Goal: Information Seeking & Learning: Learn about a topic

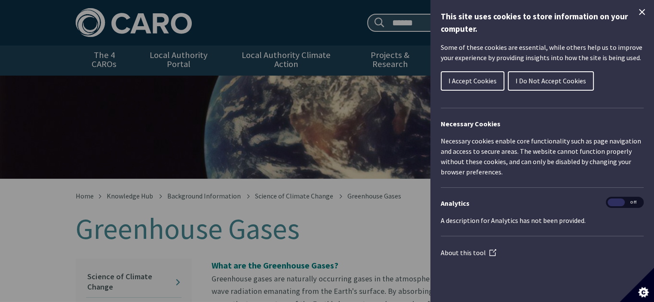
click at [470, 80] on span "I Accept Cookies" at bounding box center [472, 80] width 48 height 9
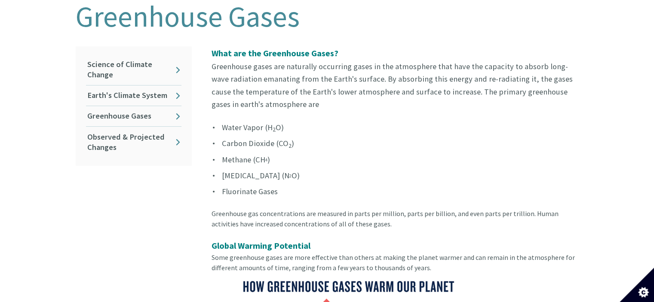
scroll to position [213, 0]
drag, startPoint x: 220, startPoint y: 118, endPoint x: 294, endPoint y: 118, distance: 74.8
click at [294, 121] on li "Water Vapor (H 2 O)" at bounding box center [394, 127] width 367 height 12
drag, startPoint x: 292, startPoint y: 129, endPoint x: 214, endPoint y: 132, distance: 77.8
click at [214, 137] on li "Carbon Dioxide (CO 2 )" at bounding box center [394, 143] width 367 height 12
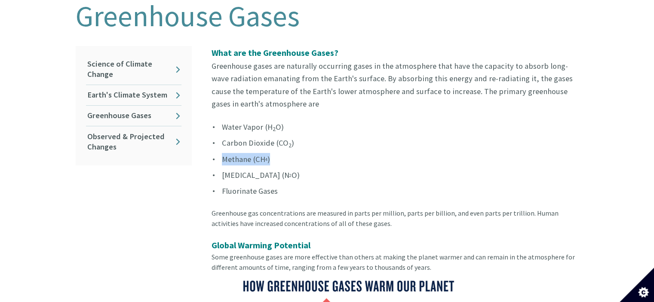
drag, startPoint x: 220, startPoint y: 148, endPoint x: 278, endPoint y: 153, distance: 57.8
click at [278, 153] on li "Methane (CH 4 )" at bounding box center [394, 159] width 367 height 12
drag, startPoint x: 284, startPoint y: 165, endPoint x: 208, endPoint y: 171, distance: 75.9
click at [294, 153] on li "Methane (CH 4 )" at bounding box center [394, 159] width 367 height 12
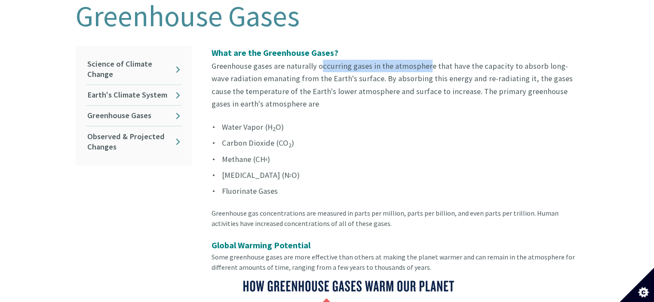
drag, startPoint x: 315, startPoint y: 58, endPoint x: 424, endPoint y: 62, distance: 108.3
click at [424, 62] on p "What are the Greenhouse Gases? Greenhouse gases are naturally occurring gases i…" at bounding box center [394, 78] width 367 height 64
click at [432, 62] on p "What are the Greenhouse Gases? Greenhouse gases are naturally occurring gases i…" at bounding box center [394, 78] width 367 height 64
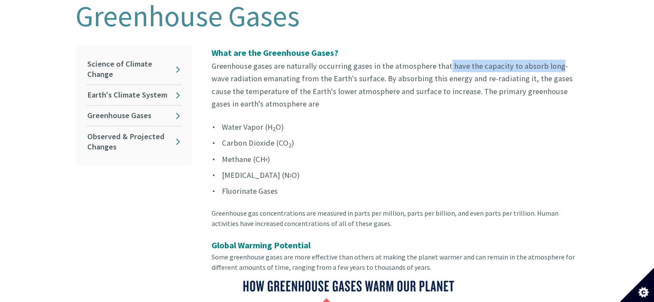
drag, startPoint x: 442, startPoint y: 56, endPoint x: 548, endPoint y: 55, distance: 106.6
click at [548, 55] on p "What are the Greenhouse Gases? Greenhouse gases are naturally occurring gases i…" at bounding box center [394, 78] width 367 height 64
click at [416, 85] on p "What are the Greenhouse Gases? Greenhouse gases are naturally occurring gases i…" at bounding box center [394, 78] width 367 height 64
drag, startPoint x: 512, startPoint y: 58, endPoint x: 572, endPoint y: 59, distance: 59.3
click at [572, 59] on p "What are the Greenhouse Gases? Greenhouse gases are naturally occurring gases i…" at bounding box center [394, 78] width 367 height 64
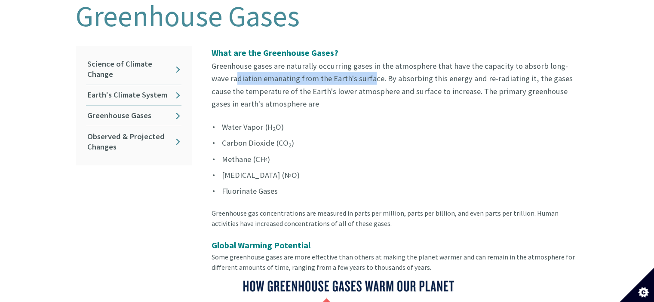
drag, startPoint x: 215, startPoint y: 72, endPoint x: 348, endPoint y: 73, distance: 132.8
click at [348, 73] on p "What are the Greenhouse Gases? Greenhouse gases are naturally occurring gases i…" at bounding box center [394, 78] width 367 height 64
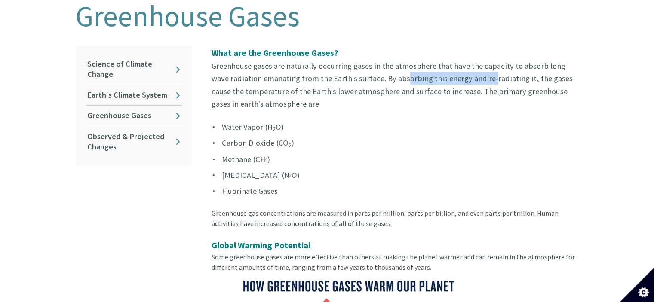
drag, startPoint x: 379, startPoint y: 75, endPoint x: 469, endPoint y: 72, distance: 89.9
click at [469, 72] on p "What are the Greenhouse Gases? Greenhouse gases are naturally occurring gases i…" at bounding box center [394, 78] width 367 height 64
click at [360, 98] on p "What are the Greenhouse Gases? Greenhouse gases are naturally occurring gases i…" at bounding box center [394, 78] width 367 height 64
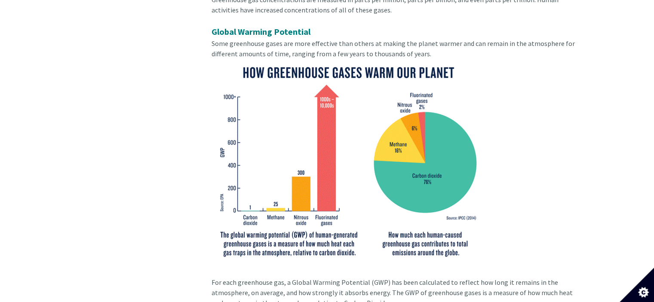
scroll to position [427, 0]
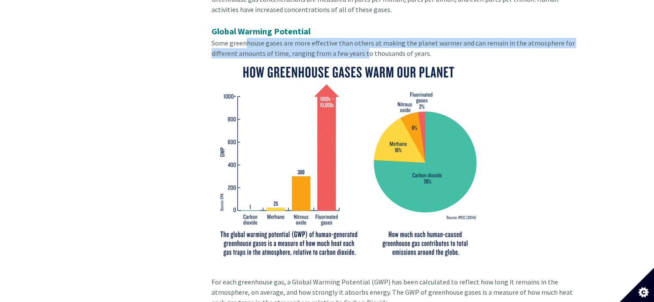
drag, startPoint x: 246, startPoint y: 35, endPoint x: 361, endPoint y: 41, distance: 115.3
click at [361, 41] on span "Some greenhouse gases are more effective than others at making the planet warme…" at bounding box center [392, 48] width 363 height 19
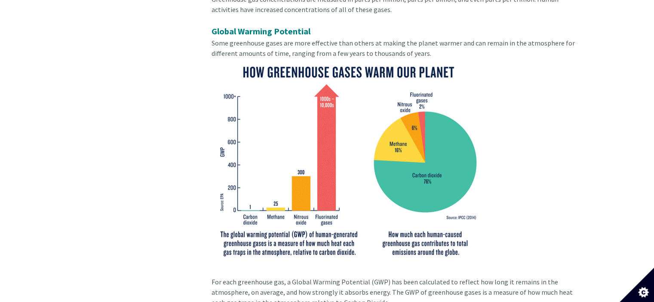
click at [378, 41] on span "Some greenhouse gases are more effective than others at making the planet warme…" at bounding box center [392, 48] width 363 height 19
click at [429, 39] on span "Some greenhouse gases are more effective than others at making the planet warme…" at bounding box center [392, 48] width 363 height 19
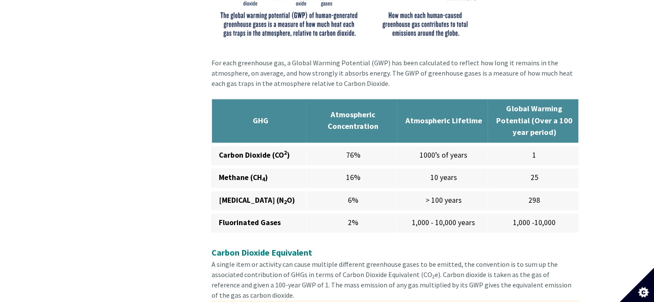
scroll to position [660, 0]
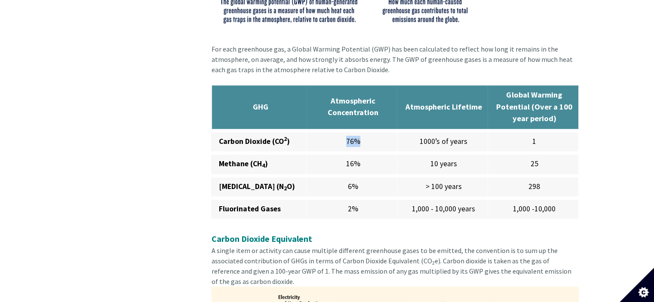
drag, startPoint x: 338, startPoint y: 125, endPoint x: 373, endPoint y: 130, distance: 34.7
click at [373, 131] on td "76%" at bounding box center [351, 142] width 91 height 22
drag, startPoint x: 332, startPoint y: 154, endPoint x: 366, endPoint y: 153, distance: 34.0
click at [366, 153] on td "16%" at bounding box center [351, 164] width 91 height 22
drag, startPoint x: 340, startPoint y: 176, endPoint x: 357, endPoint y: 176, distance: 16.3
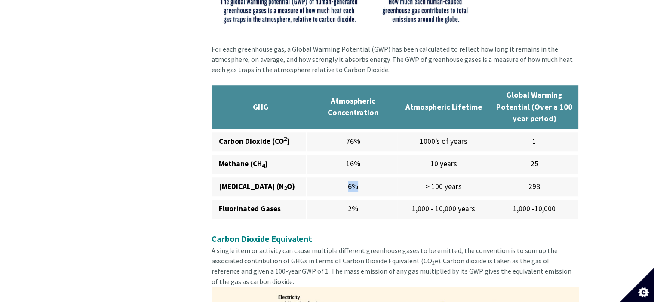
click at [357, 176] on td "6%" at bounding box center [351, 187] width 91 height 22
drag, startPoint x: 337, startPoint y: 196, endPoint x: 371, endPoint y: 197, distance: 34.4
click at [371, 198] on td "2%" at bounding box center [351, 209] width 91 height 22
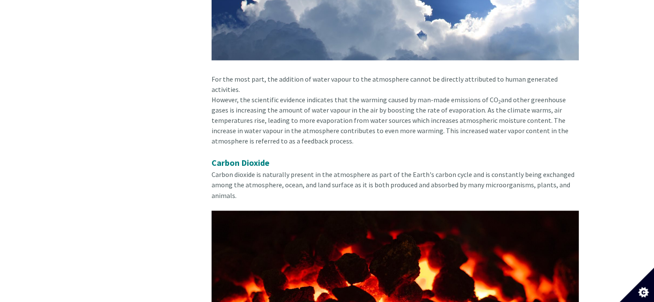
scroll to position [1967, 0]
